Goal: Navigation & Orientation: Find specific page/section

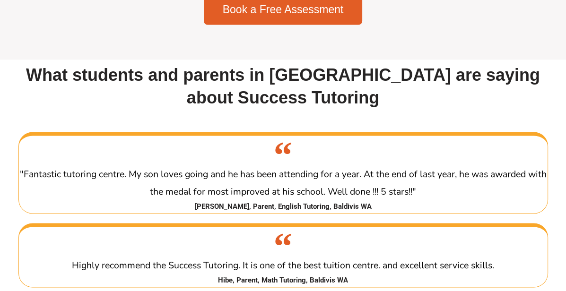
scroll to position [1541, 0]
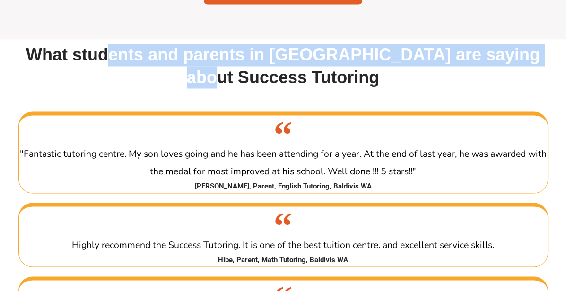
drag, startPoint x: 126, startPoint y: 80, endPoint x: 271, endPoint y: 95, distance: 145.9
click at [271, 88] on h2 "What students and parents in Baldivis are saying about Success Tutoring" at bounding box center [282, 66] width 529 height 44
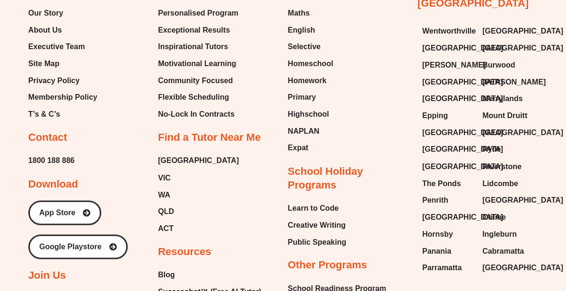
scroll to position [4651, 0]
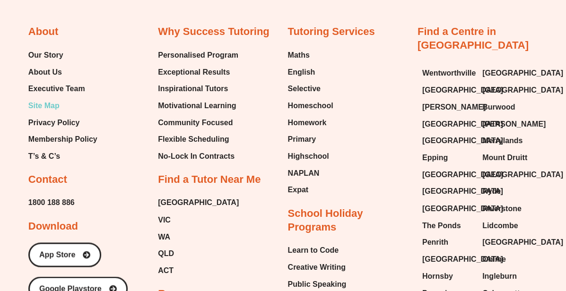
click at [46, 113] on span "Site Map" at bounding box center [43, 106] width 31 height 14
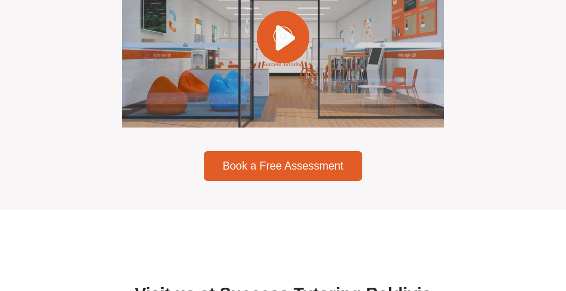
scroll to position [2773, 0]
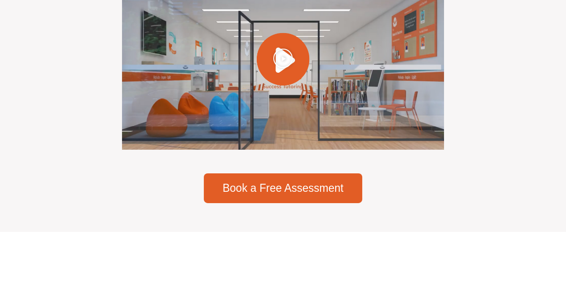
click at [288, 69] on icon "Play Video" at bounding box center [283, 58] width 20 height 20
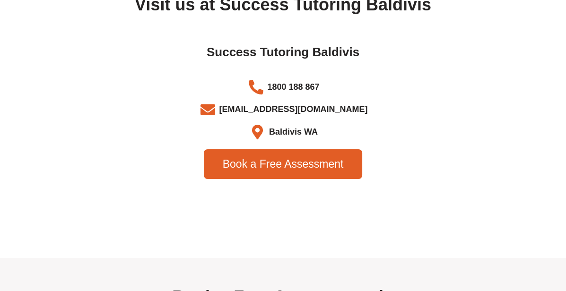
scroll to position [3088, 0]
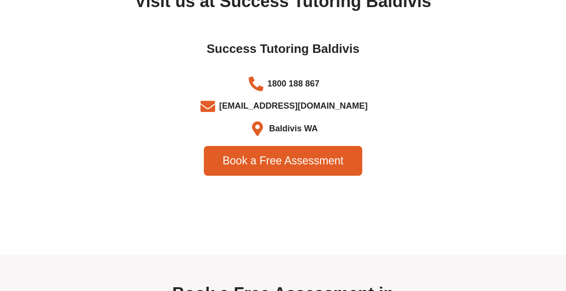
click at [259, 136] on icon at bounding box center [257, 128] width 18 height 15
click at [314, 137] on span "Baldivis WA" at bounding box center [292, 129] width 51 height 16
click at [259, 136] on icon at bounding box center [257, 128] width 18 height 15
click at [260, 137] on li "Baldivis WA" at bounding box center [283, 129] width 520 height 16
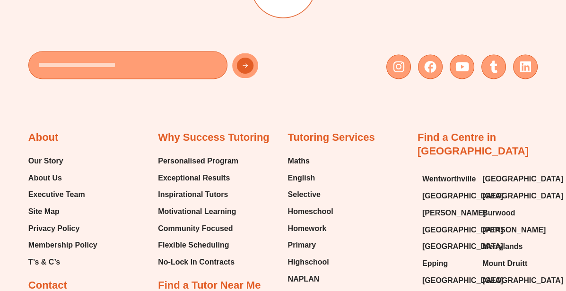
scroll to position [4790, 0]
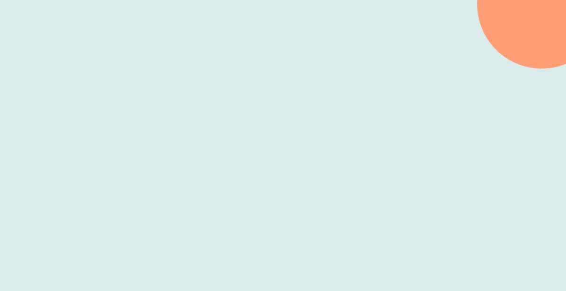
scroll to position [307, 0]
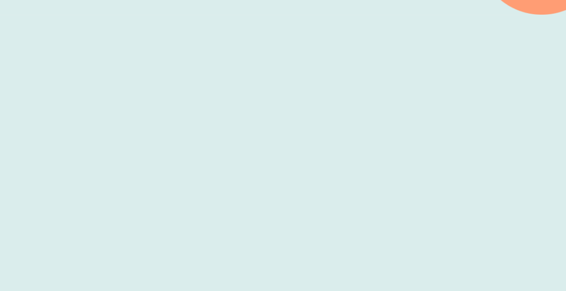
click at [11, 168] on div at bounding box center [283, 159] width 566 height 288
